Goal: Find specific page/section: Find specific page/section

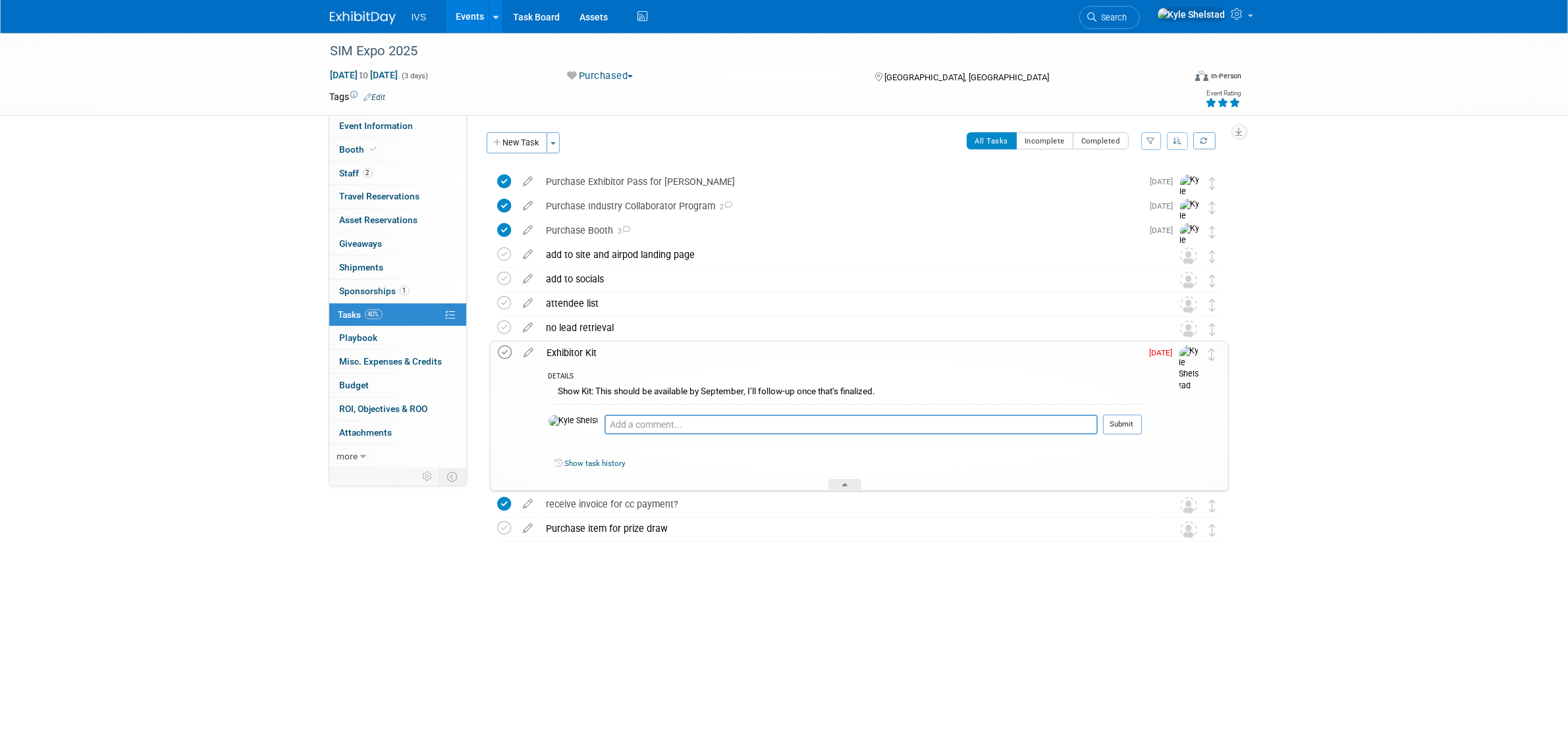
click at [501, 351] on icon at bounding box center [505, 353] width 14 height 14
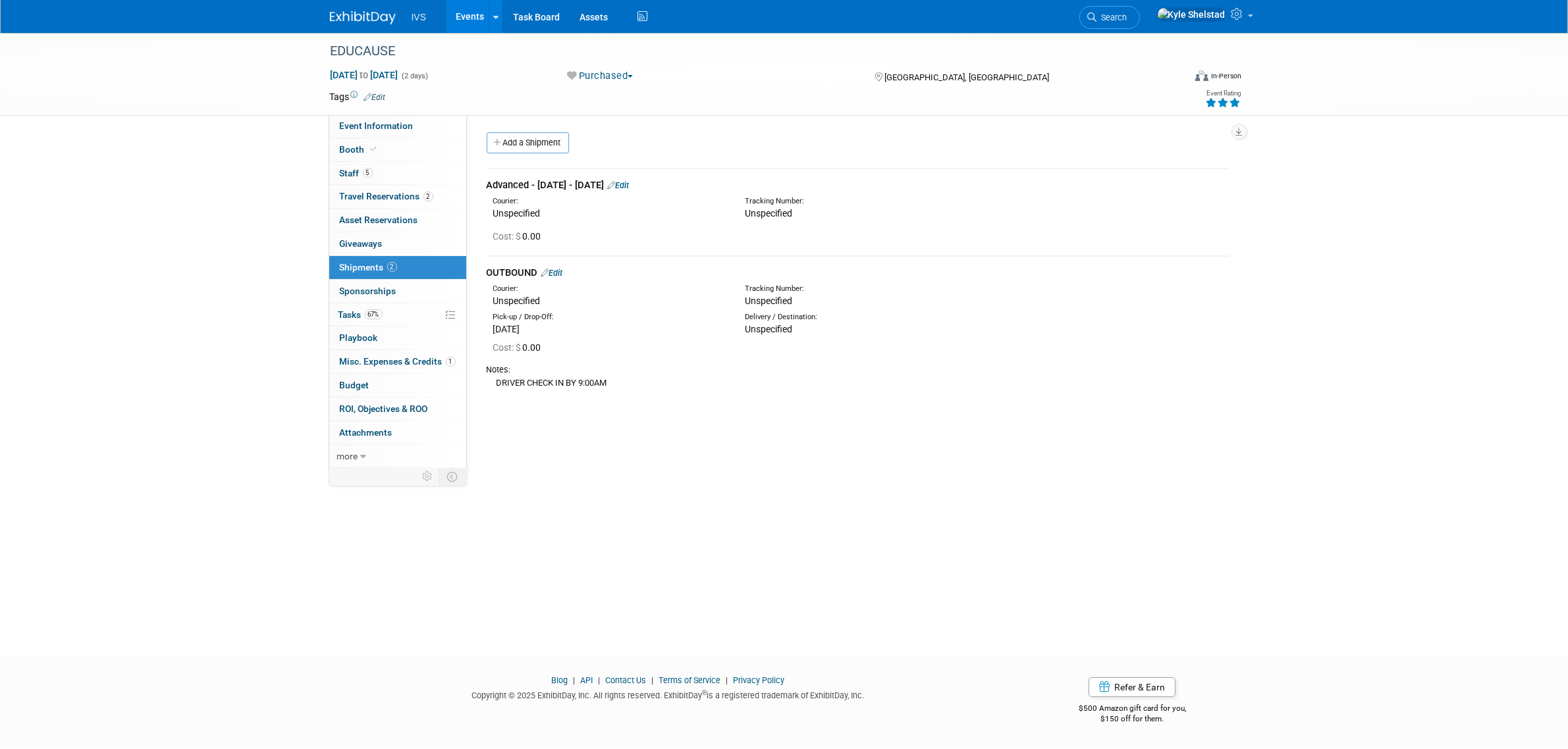
click at [481, 16] on link "Events" at bounding box center [470, 16] width 48 height 33
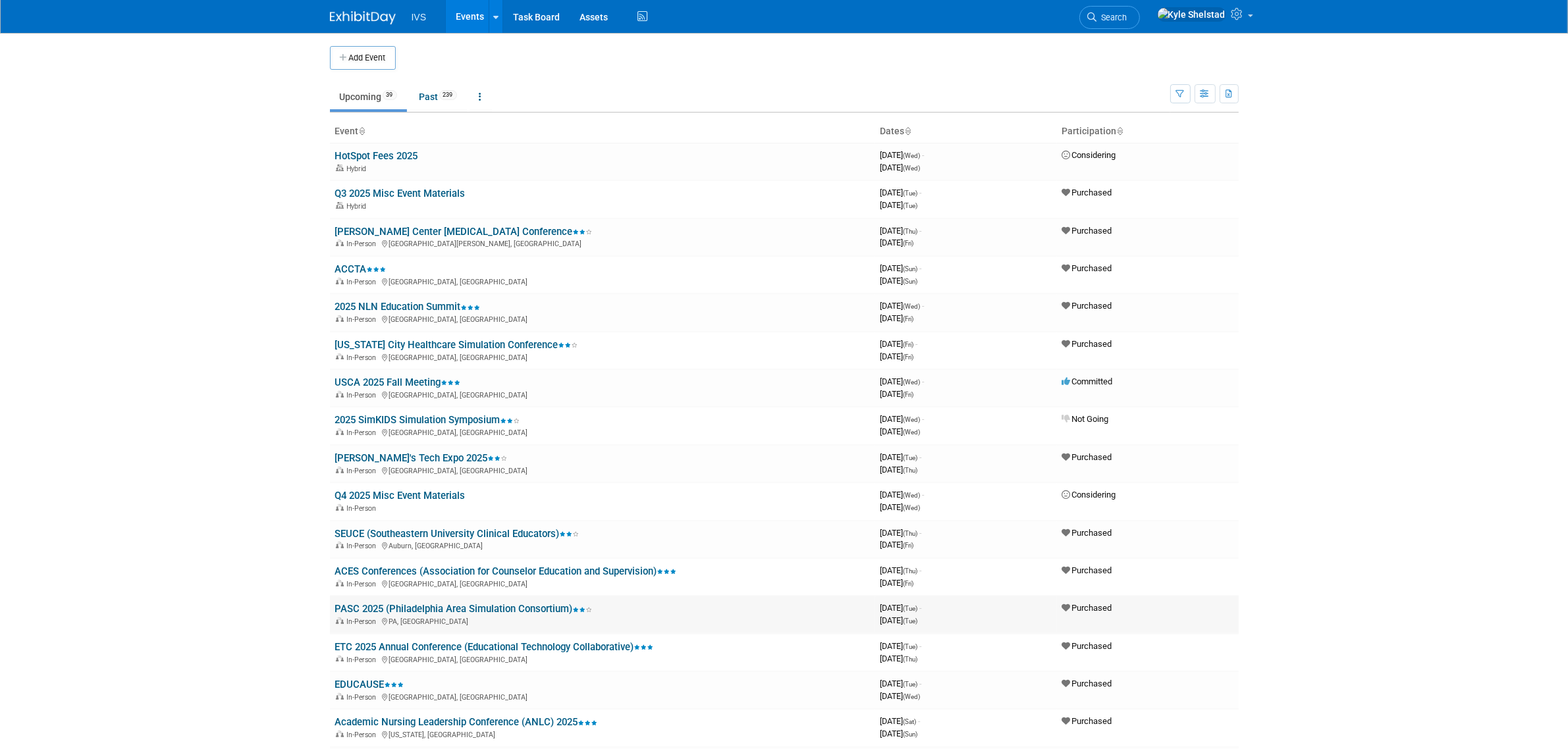
click at [494, 606] on link "PASC 2025 (Philadelphia Area Simulation Consortium)" at bounding box center [463, 609] width 257 height 12
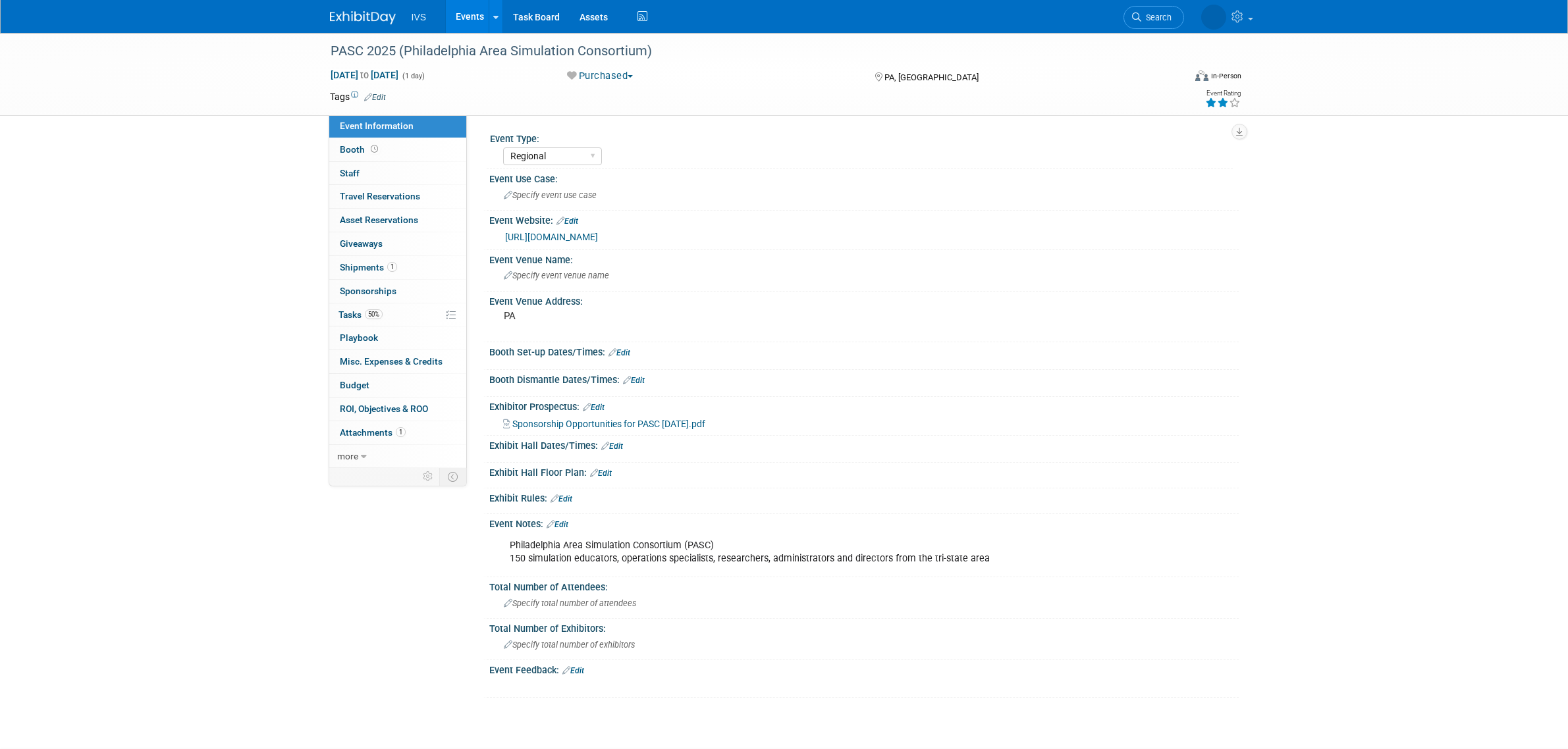
select select "Regional"
click at [399, 178] on link "0 Staff 0" at bounding box center [398, 173] width 137 height 23
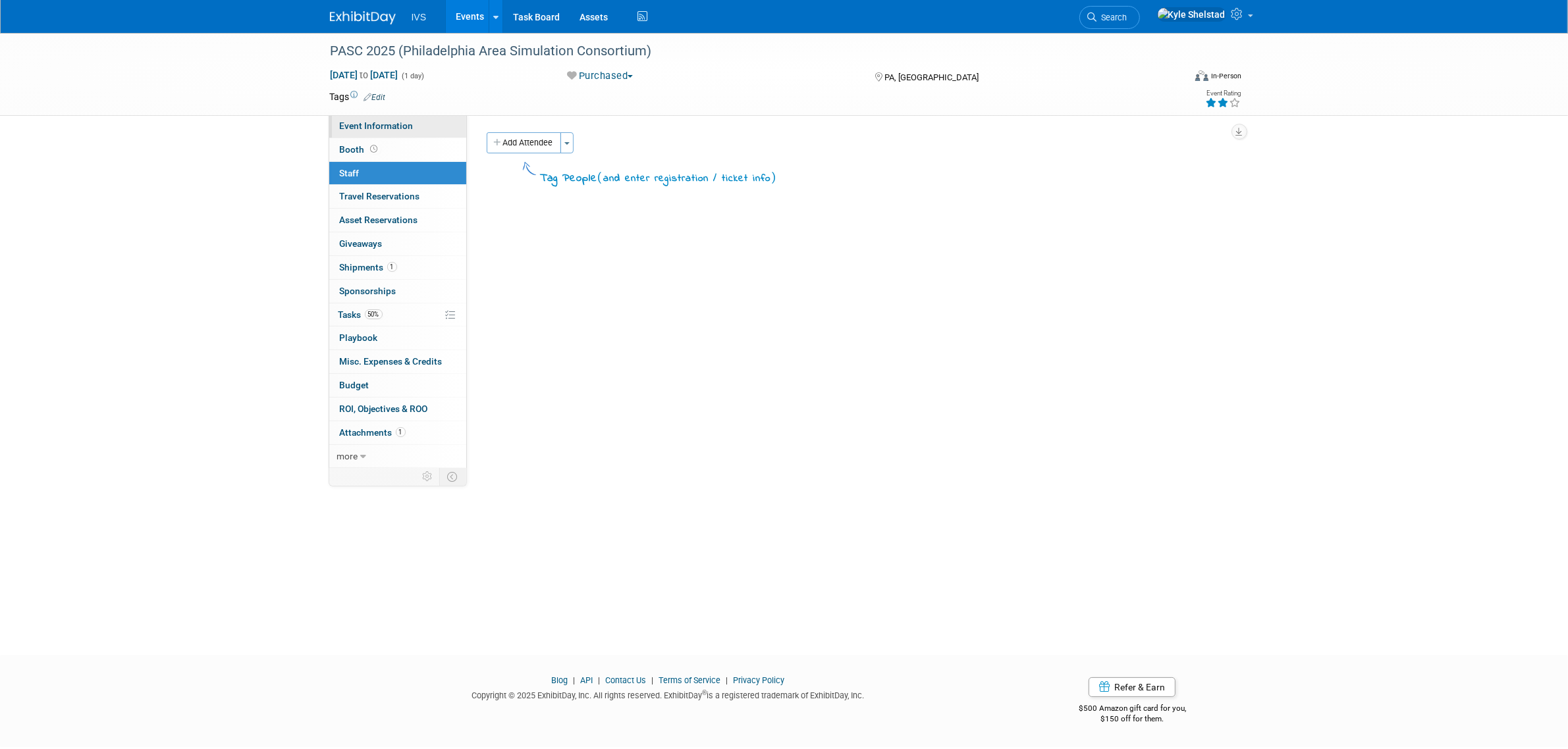
click at [416, 127] on link "Event Information" at bounding box center [398, 125] width 137 height 23
select select "Regional"
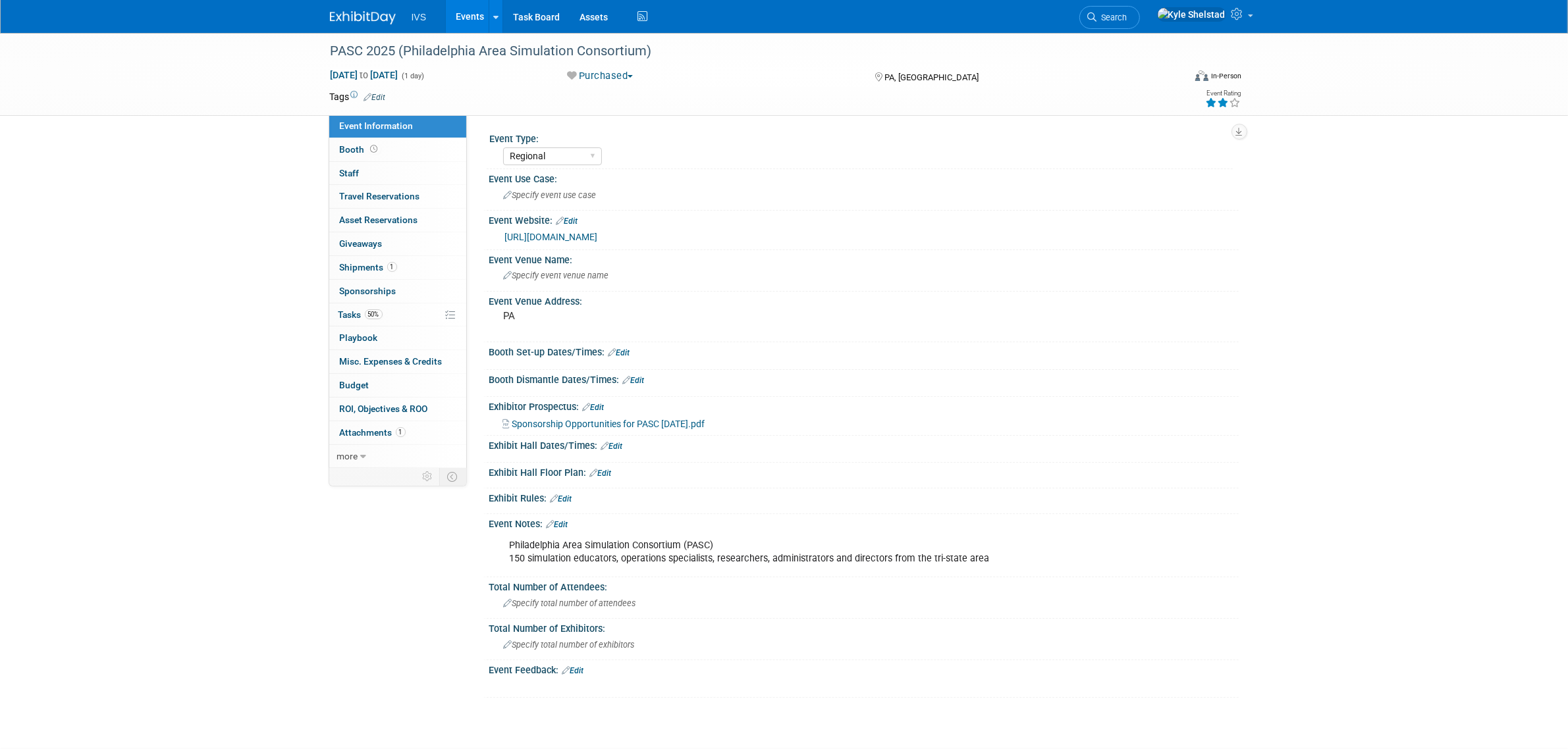
click at [465, 11] on link "Events" at bounding box center [470, 16] width 48 height 33
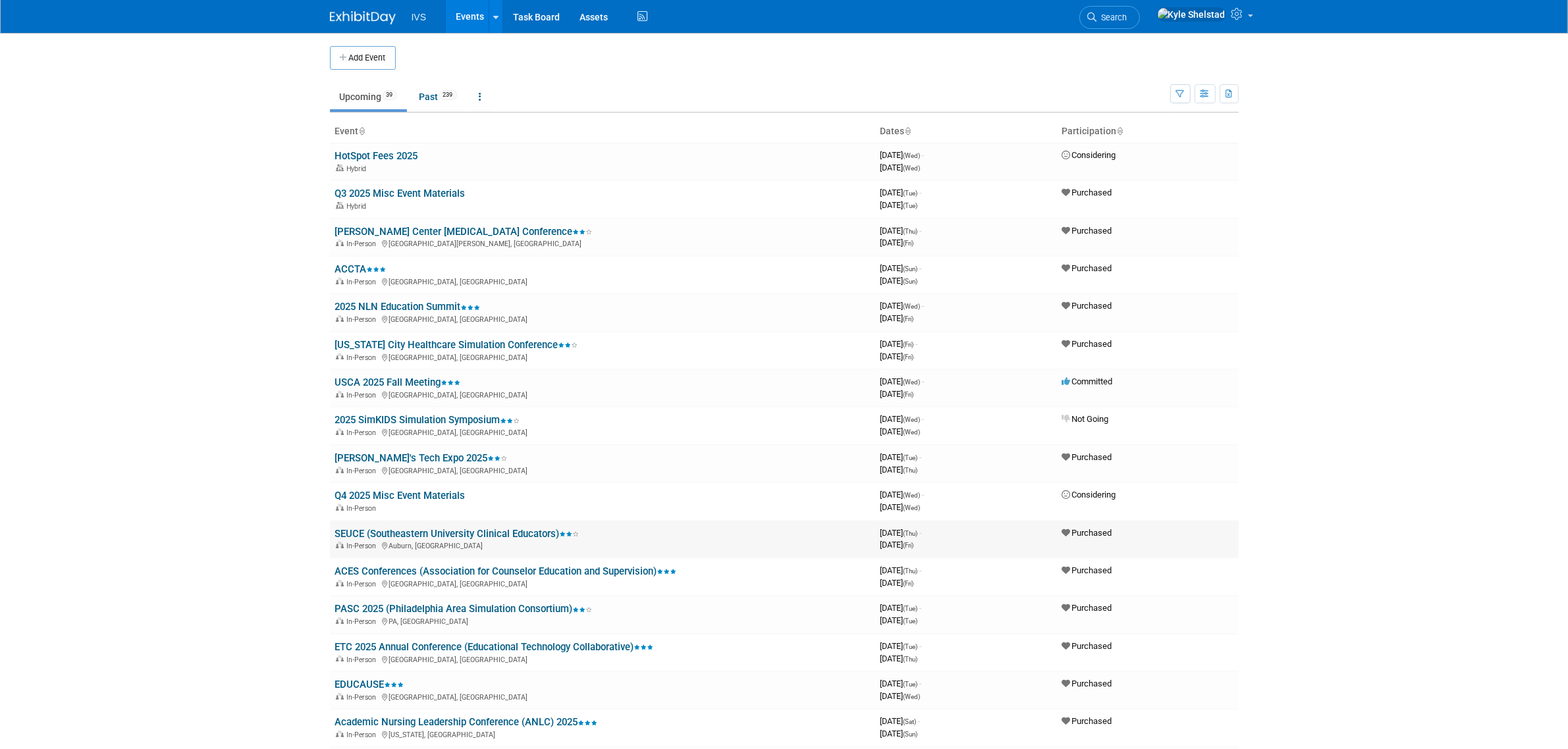
click at [462, 528] on link "SEUCE (Southeastern University Clinical Educators)" at bounding box center [457, 534] width 245 height 12
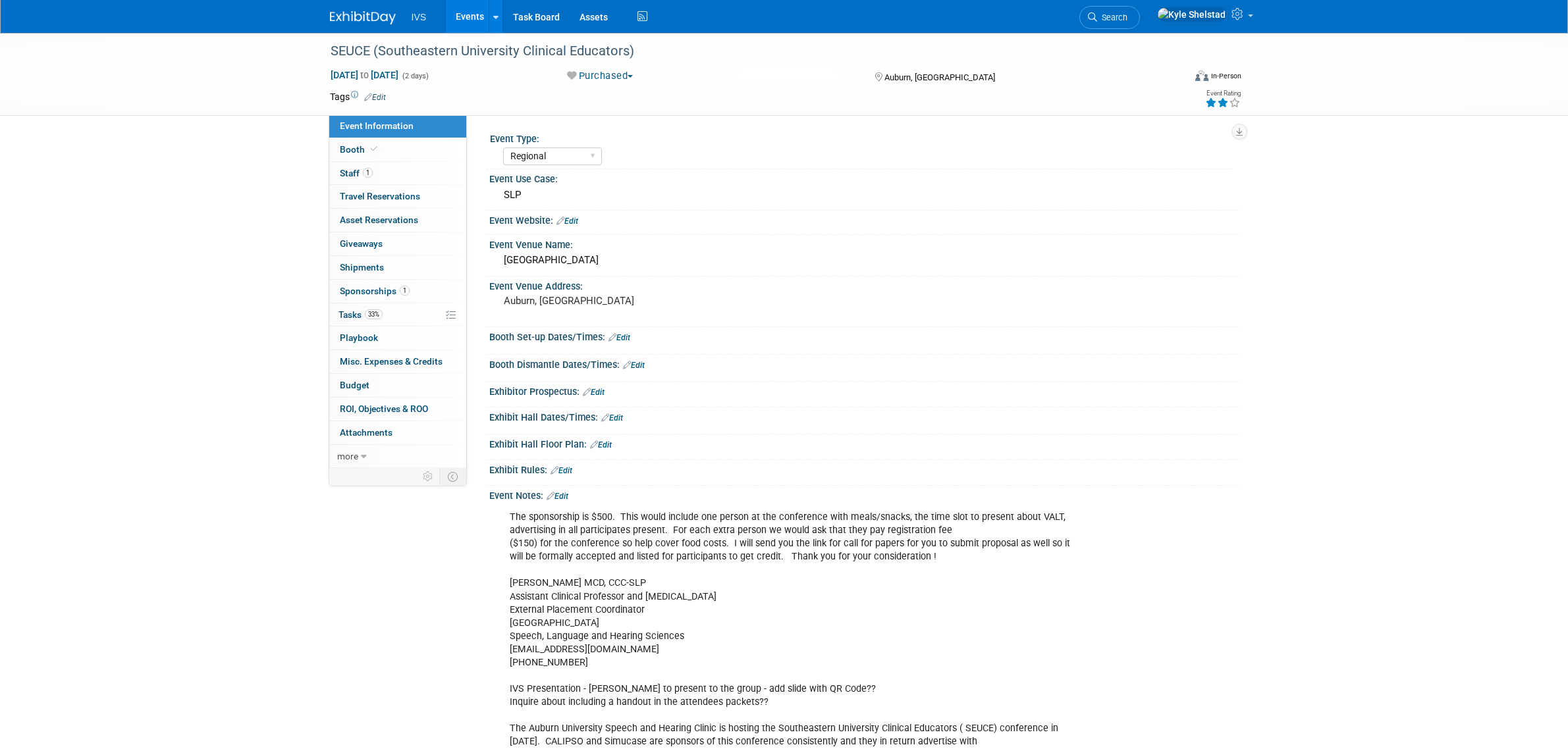
select select "Regional"
click at [393, 155] on link "Booth" at bounding box center [398, 149] width 137 height 23
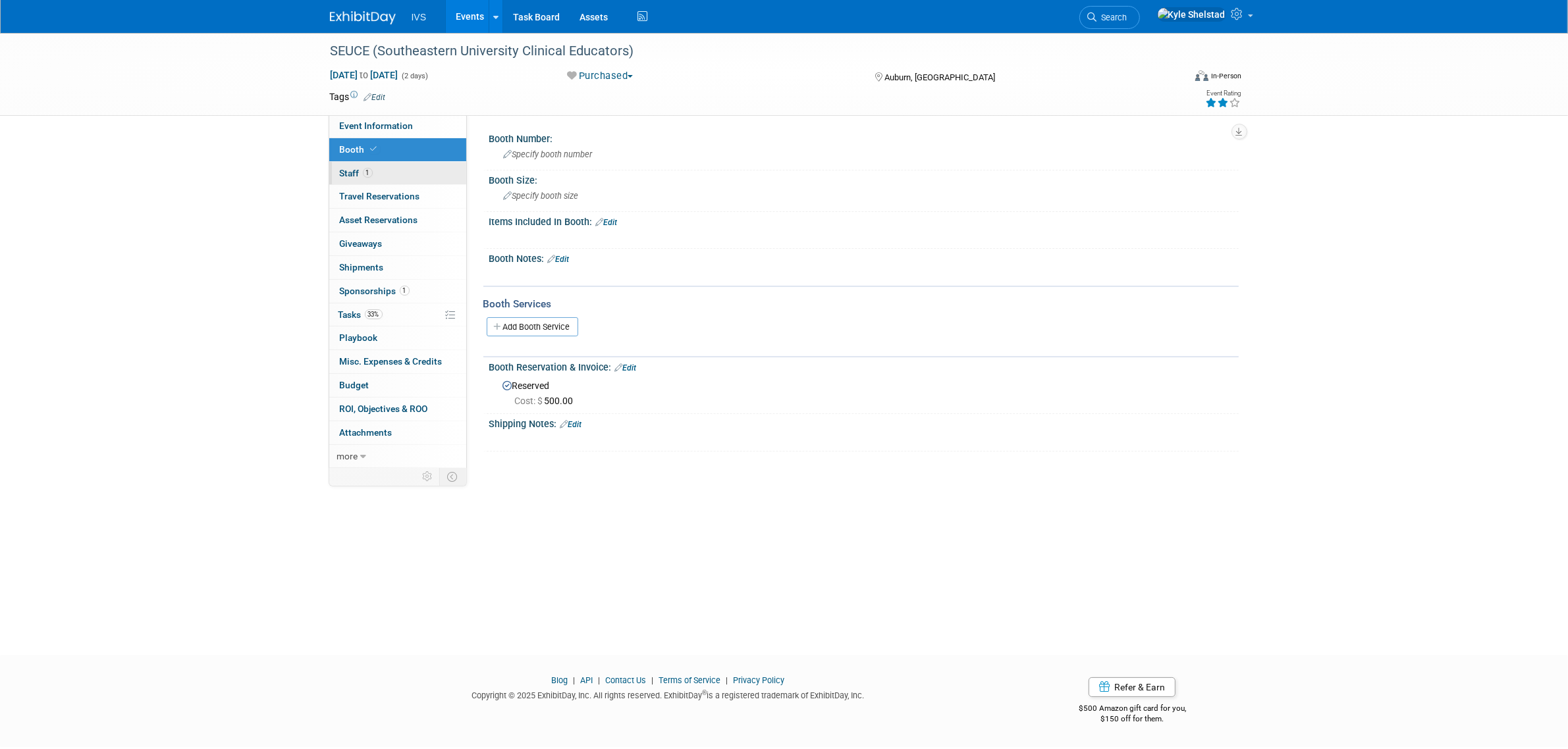
click at [416, 181] on link "1 Staff 1" at bounding box center [398, 173] width 137 height 23
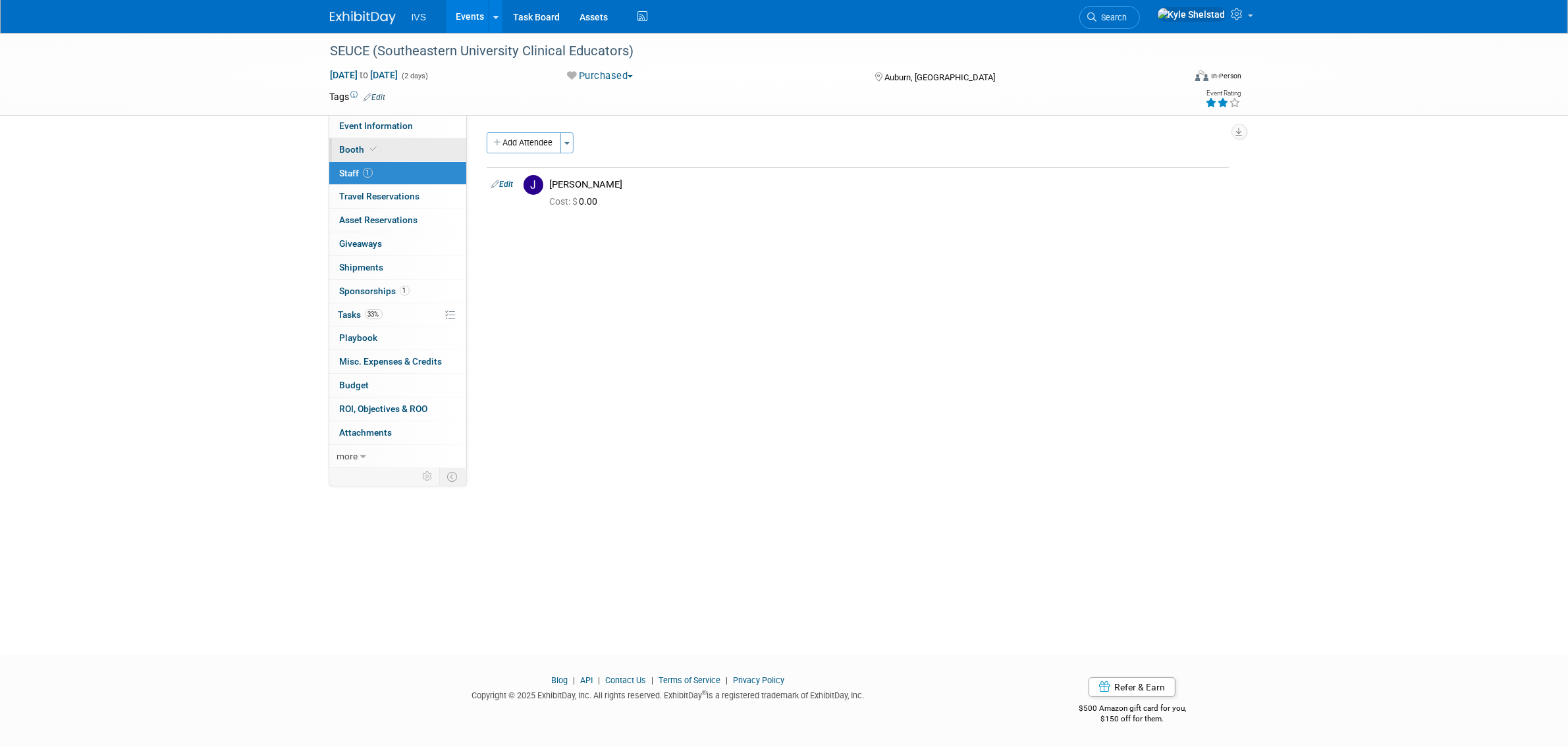
click at [416, 150] on link "Booth" at bounding box center [398, 149] width 137 height 23
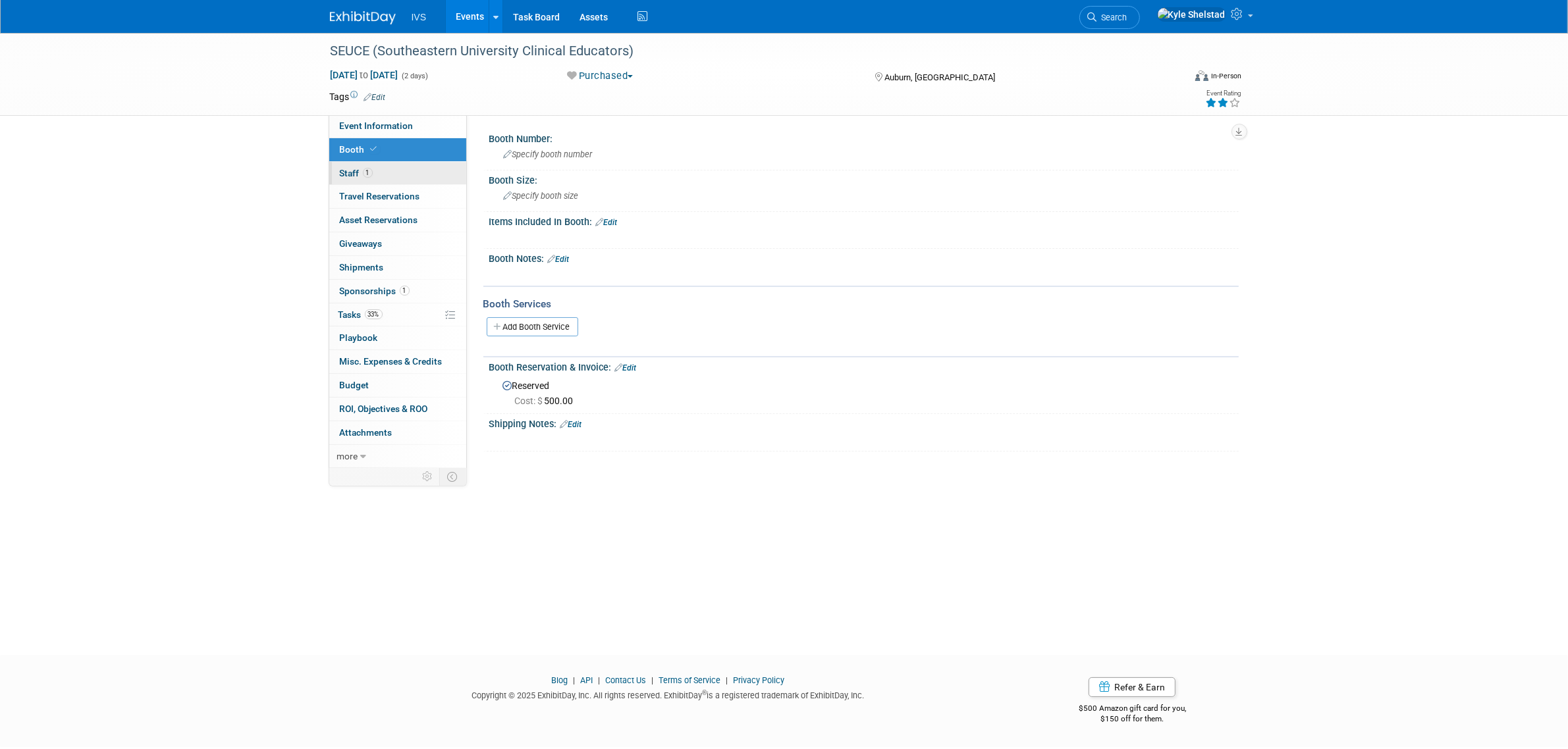
click at [373, 170] on link "1 Staff 1" at bounding box center [398, 173] width 137 height 23
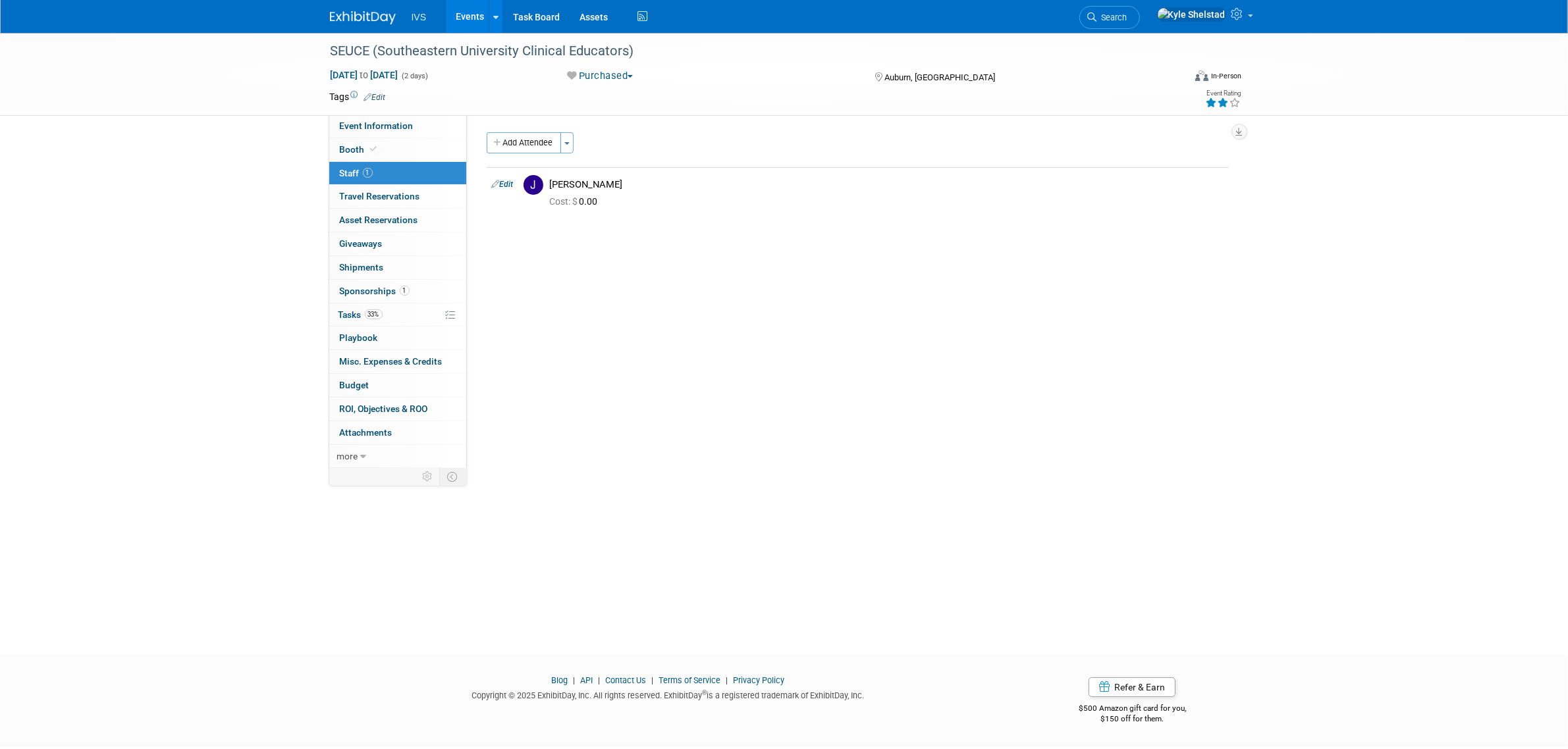
click at [479, 20] on link "Events" at bounding box center [470, 16] width 48 height 33
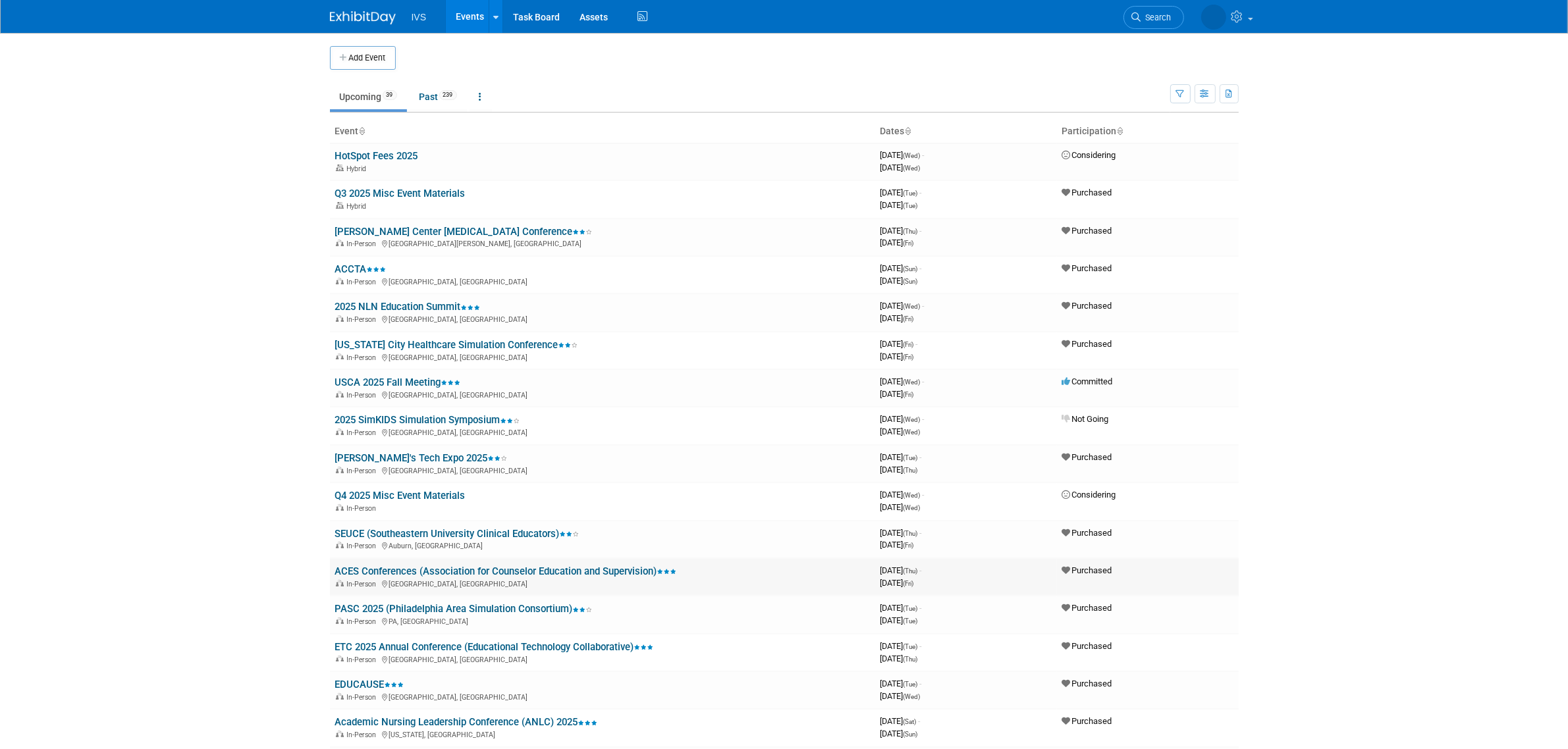
click at [481, 566] on link "ACES Conferences (Association for Counselor Education and Supervision)" at bounding box center [506, 571] width 342 height 12
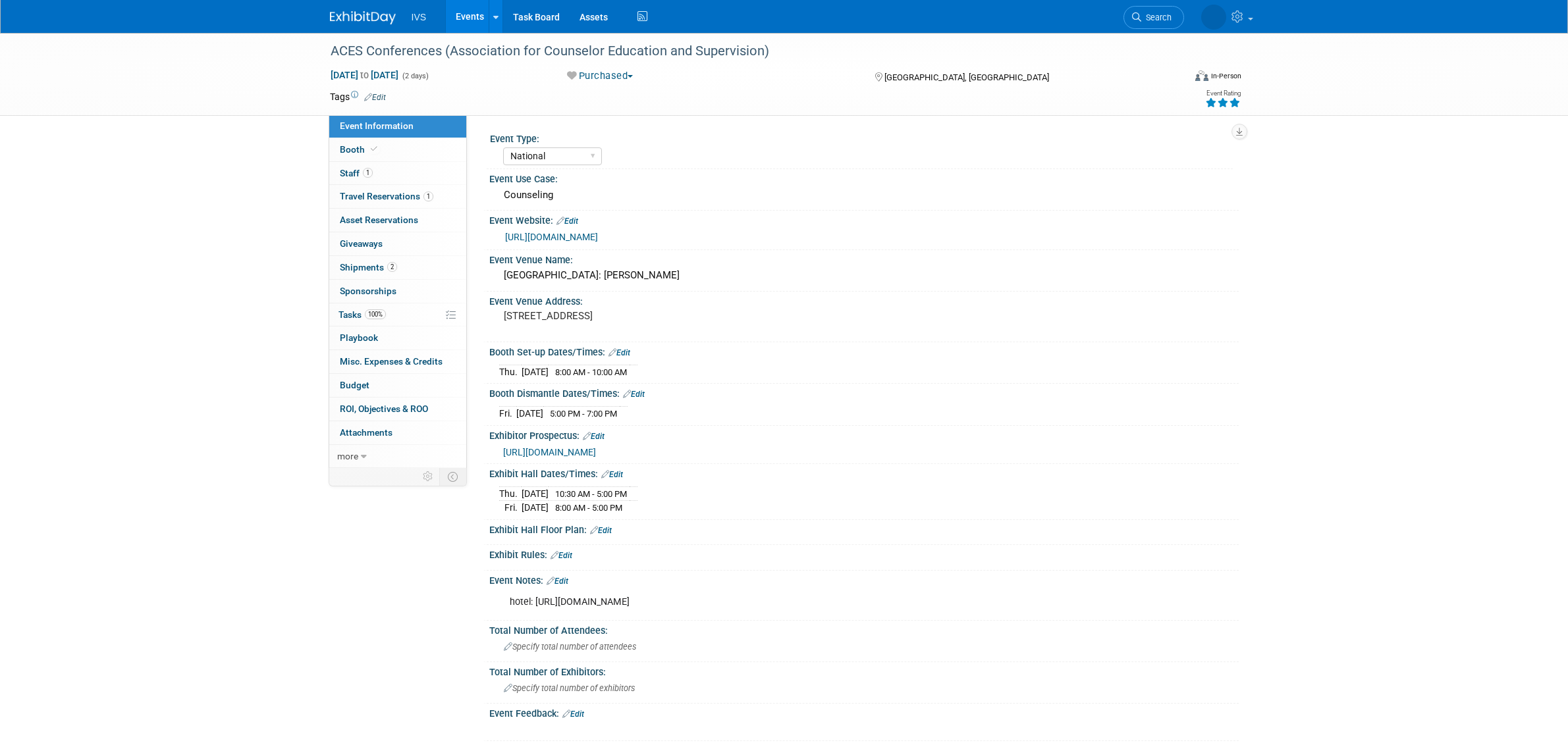
select select "National"
drag, startPoint x: 456, startPoint y: 47, endPoint x: 712, endPoint y: 34, distance: 256.3
click at [712, 34] on div "ACES Conferences (Association for Counselor Education and Supervision)" at bounding box center [746, 50] width 855 height 36
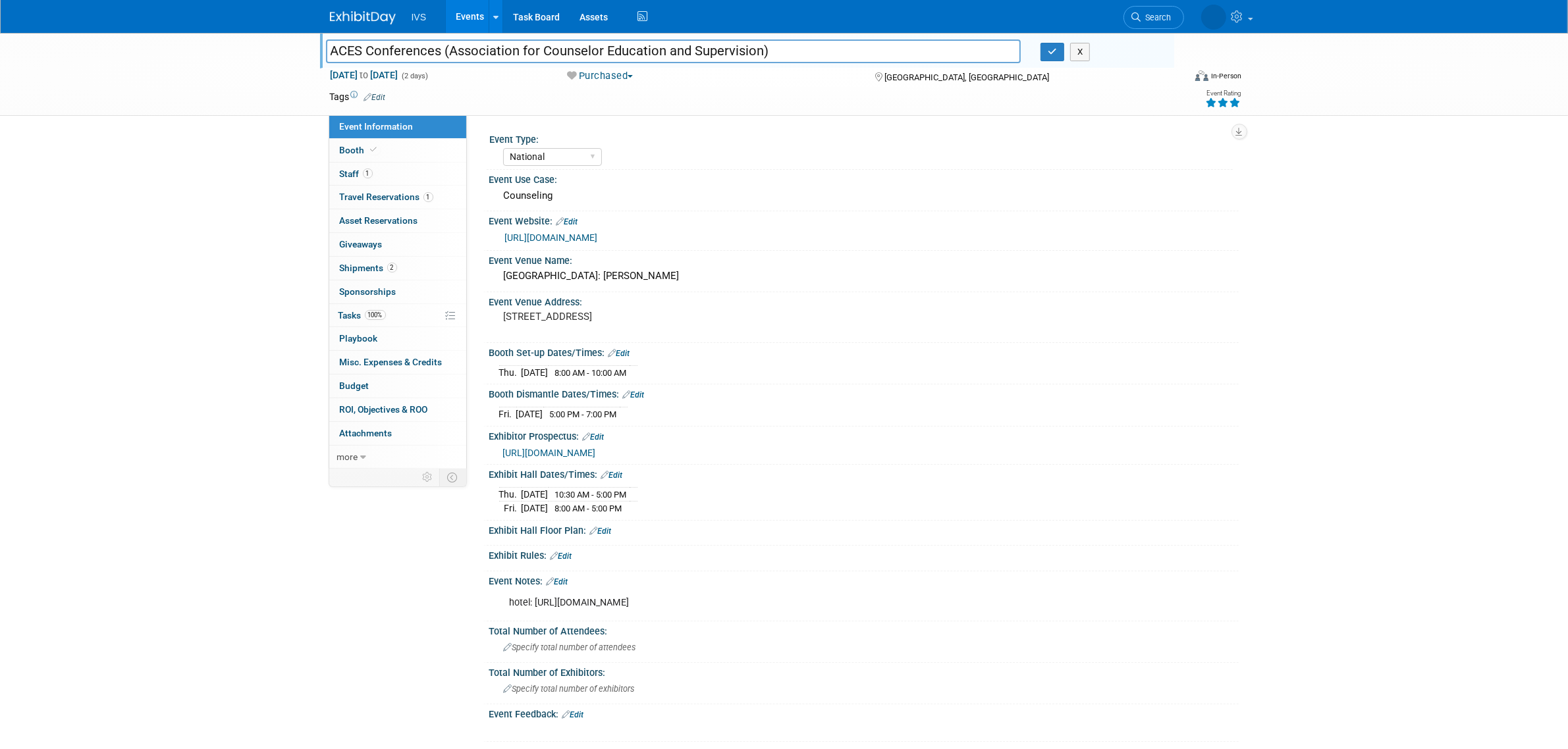
click at [740, 48] on input "ACES Conferences (Association for Counselor Education and Supervision)" at bounding box center [673, 50] width 695 height 23
click at [1052, 50] on icon "button" at bounding box center [1052, 51] width 9 height 8
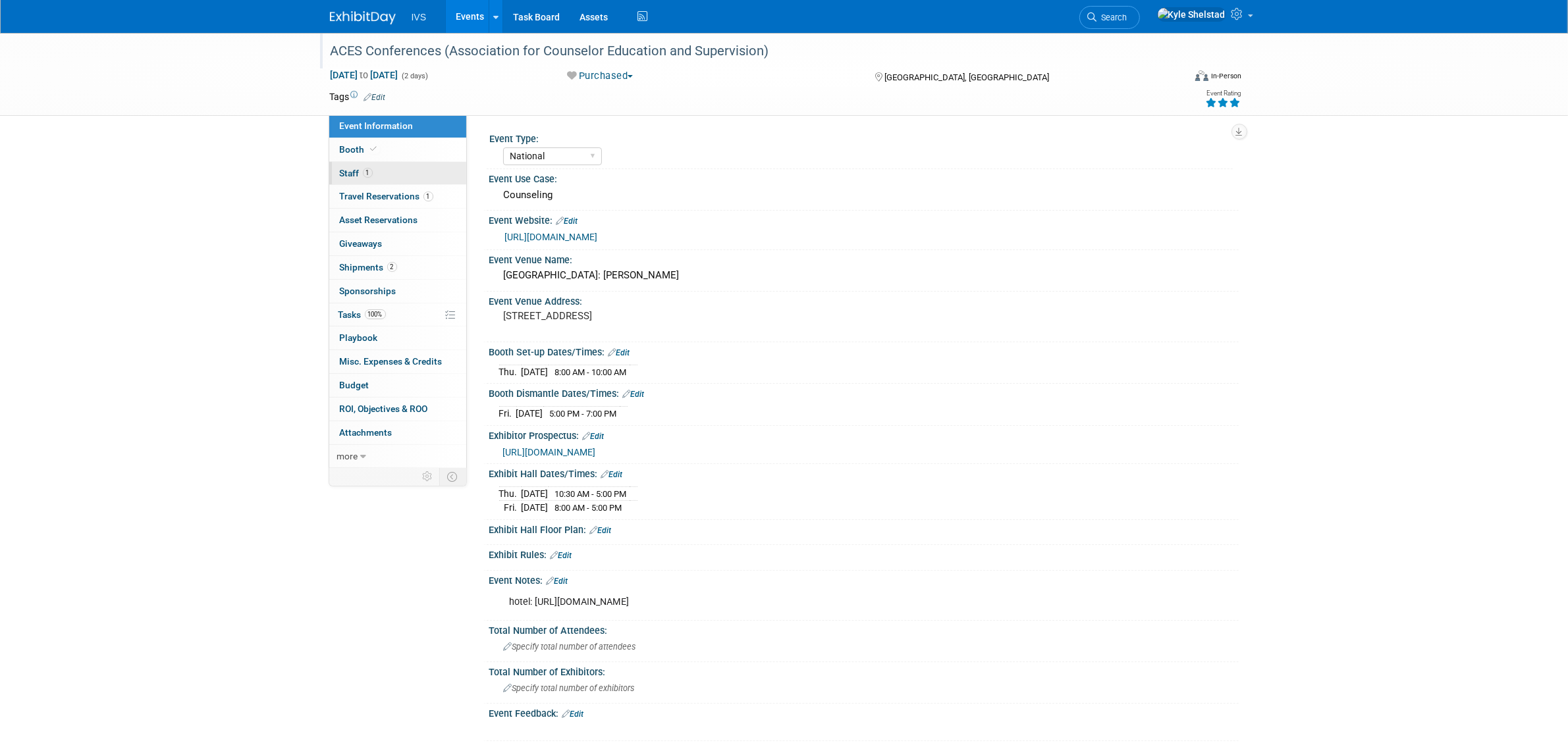
click at [417, 169] on link "1 Staff 1" at bounding box center [398, 173] width 137 height 23
